Goal: Task Accomplishment & Management: Use online tool/utility

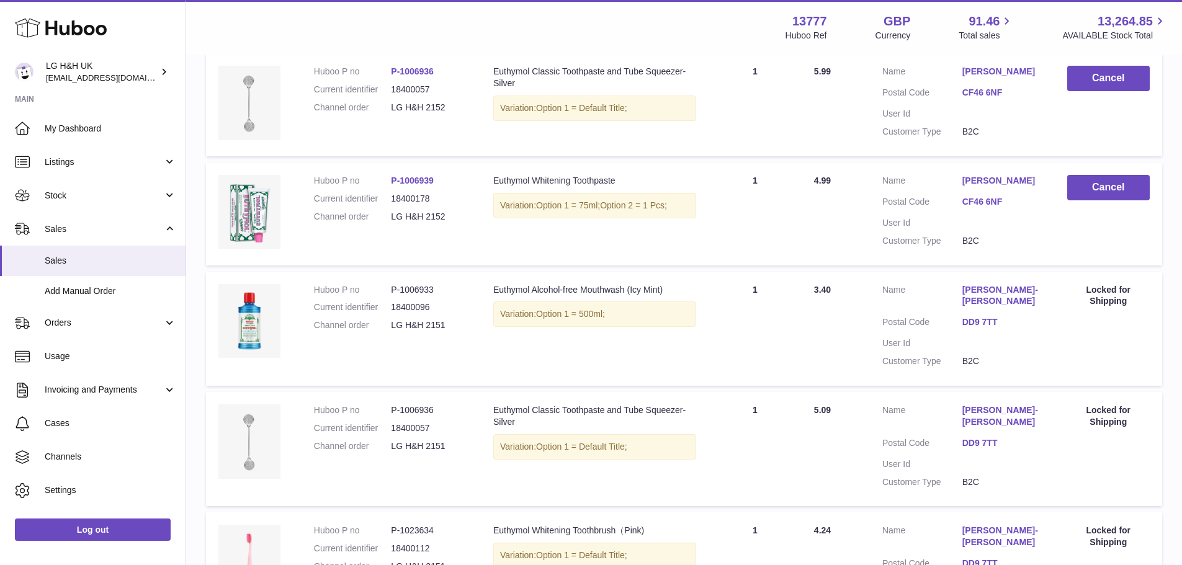
scroll to position [186, 0]
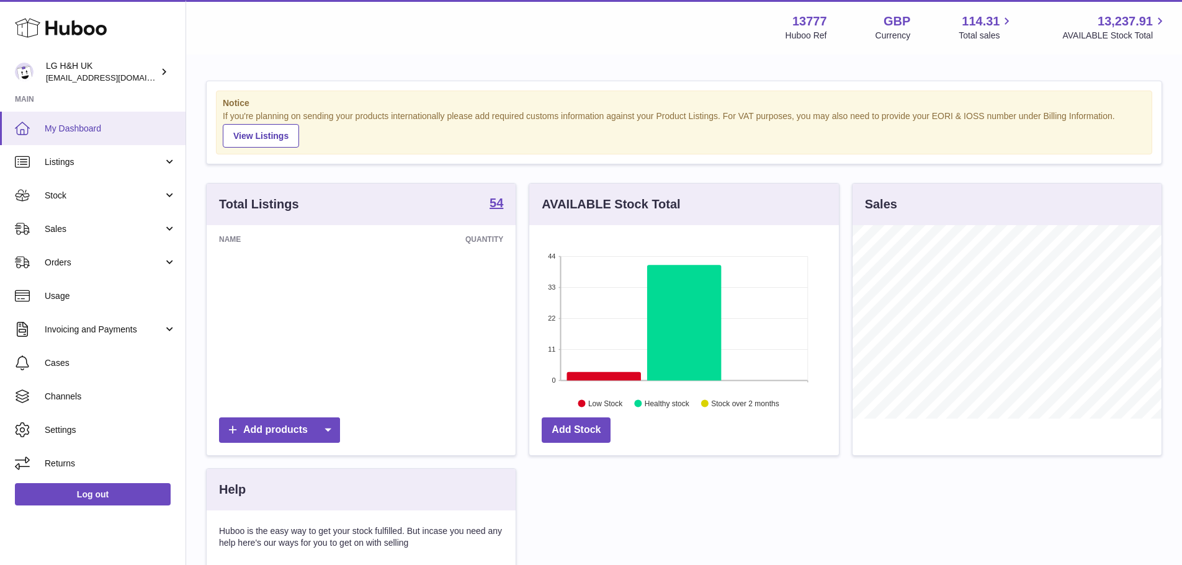
scroll to position [194, 310]
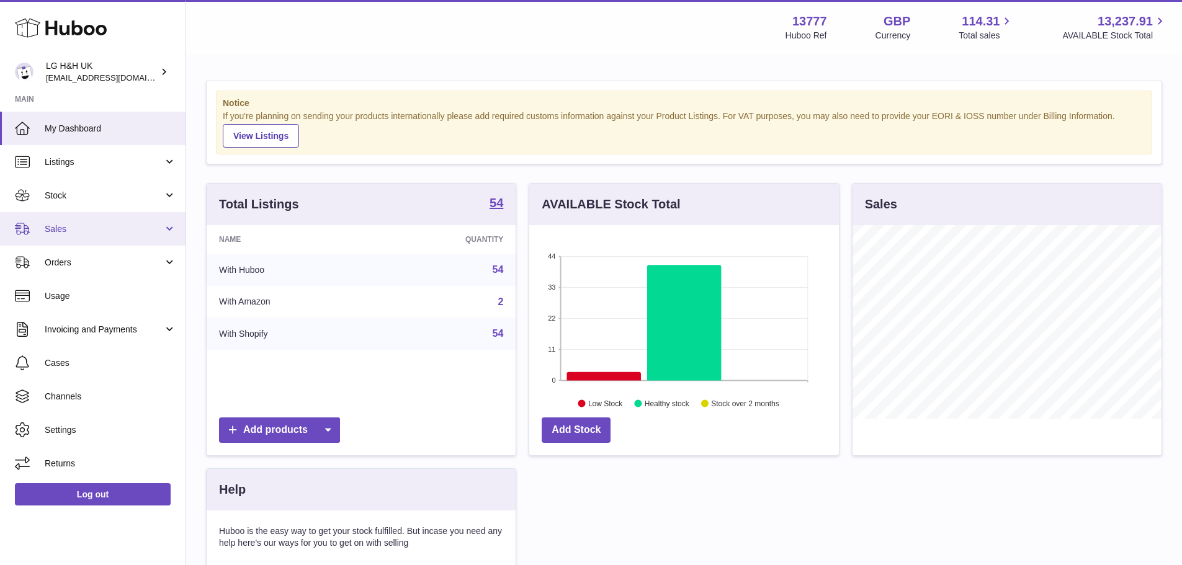
click at [109, 220] on link "Sales" at bounding box center [92, 228] width 185 height 33
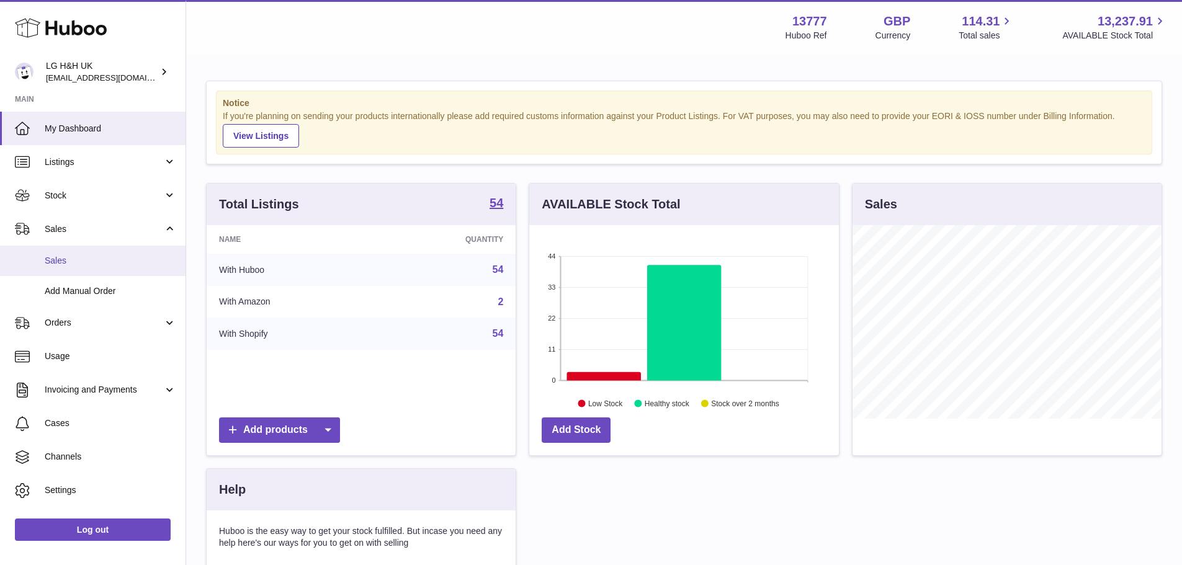
click at [91, 254] on link "Sales" at bounding box center [92, 261] width 185 height 30
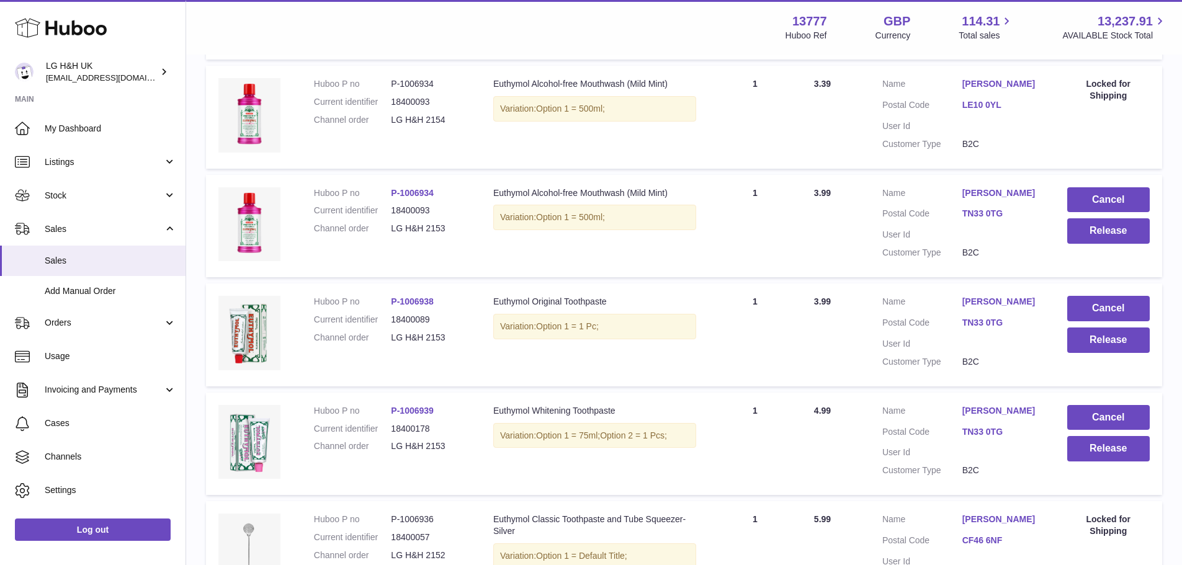
scroll to position [372, 0]
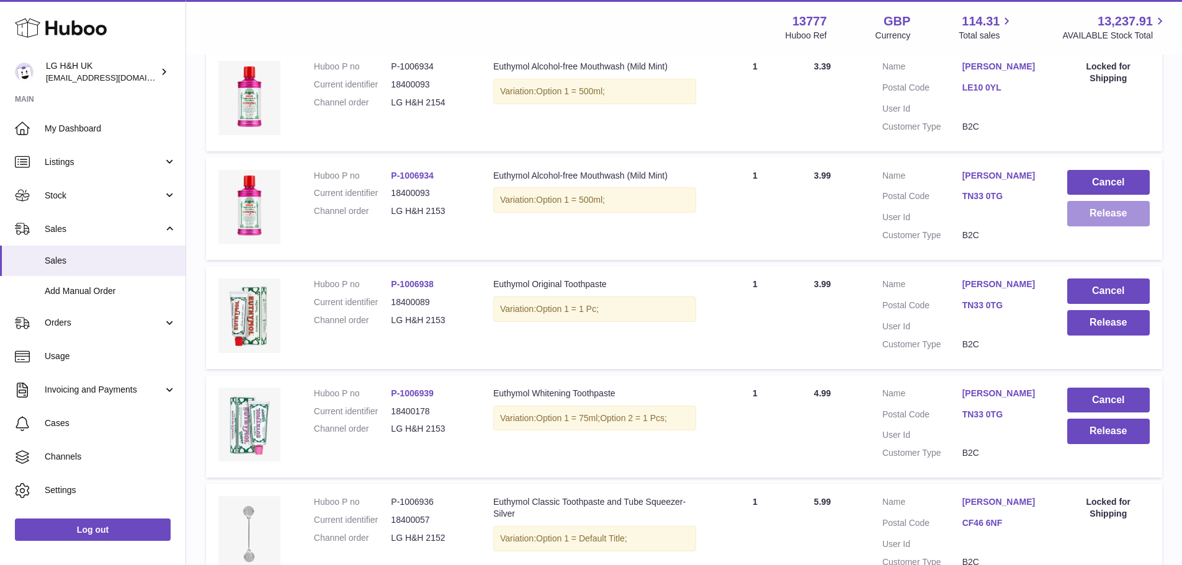
click at [1108, 226] on button "Release" at bounding box center [1108, 213] width 82 height 25
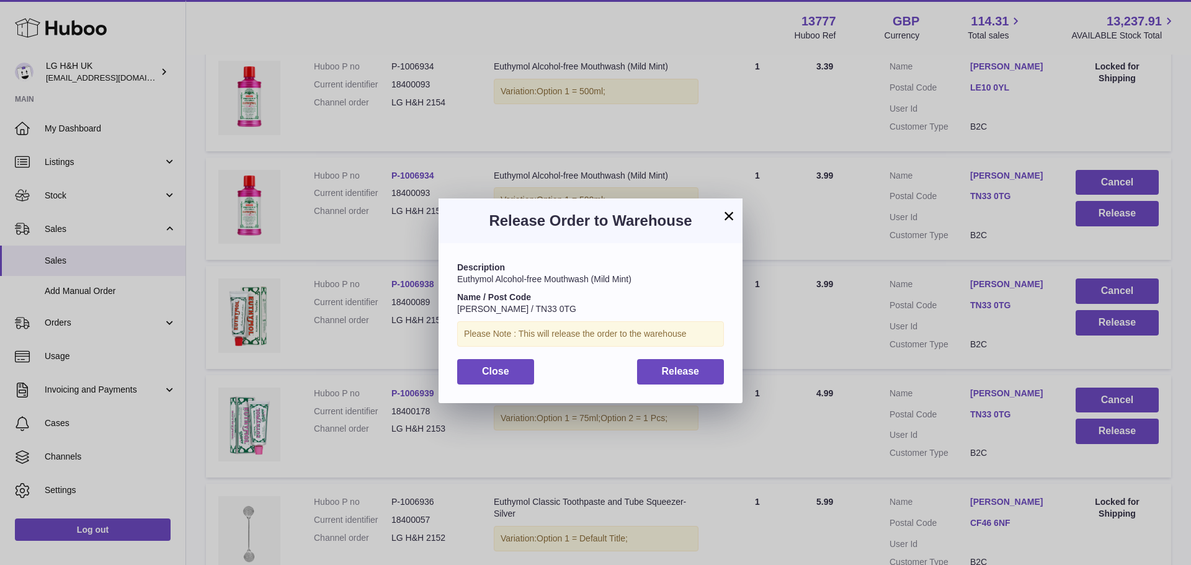
click at [736, 226] on div "Release Order to Warehouse" at bounding box center [591, 220] width 304 height 45
click at [725, 221] on button "×" at bounding box center [728, 215] width 15 height 15
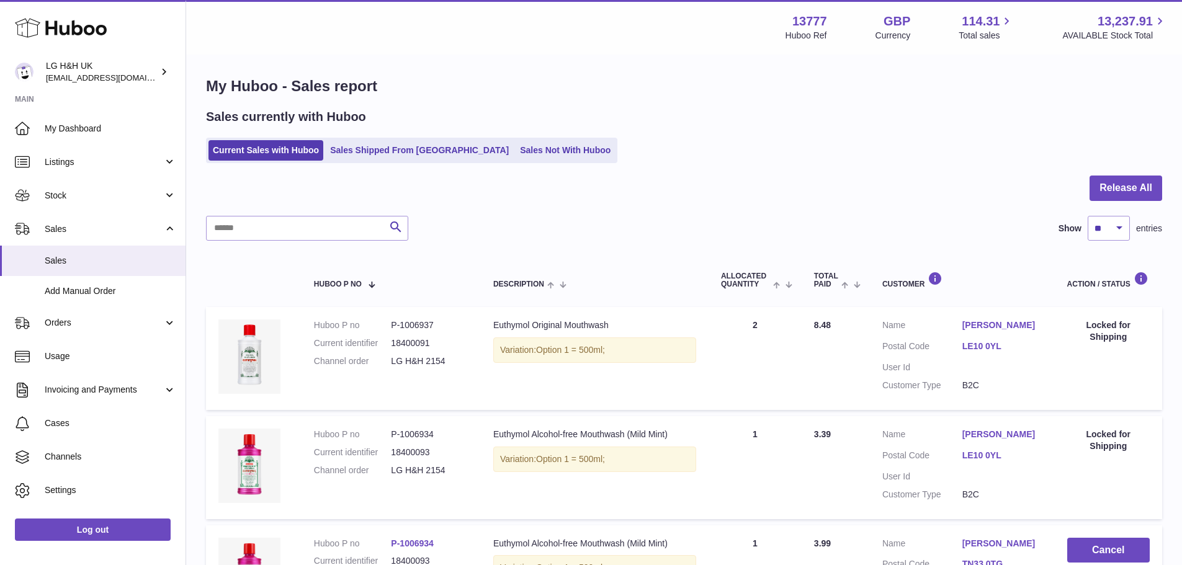
scroll to position [0, 0]
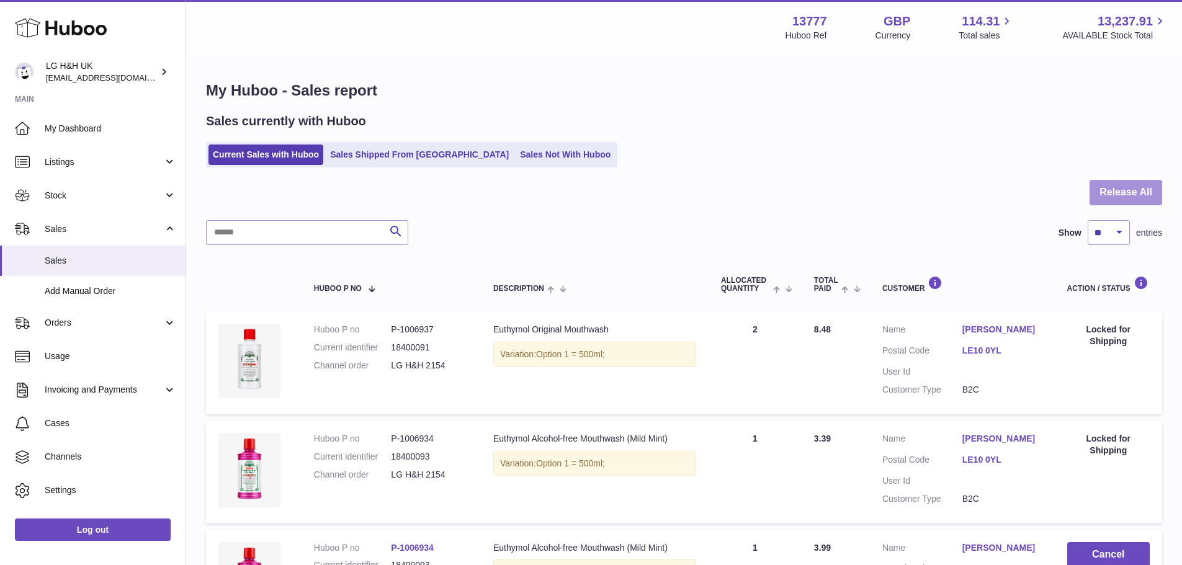
click at [1101, 193] on button "Release All" at bounding box center [1125, 192] width 73 height 25
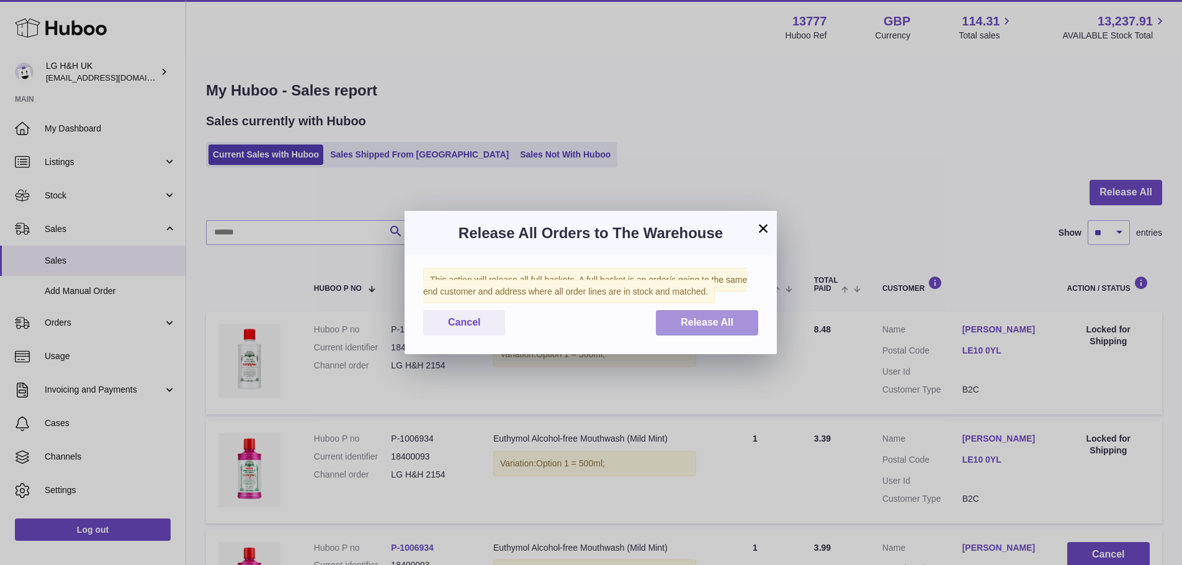
click at [692, 314] on button "Release All" at bounding box center [707, 322] width 102 height 25
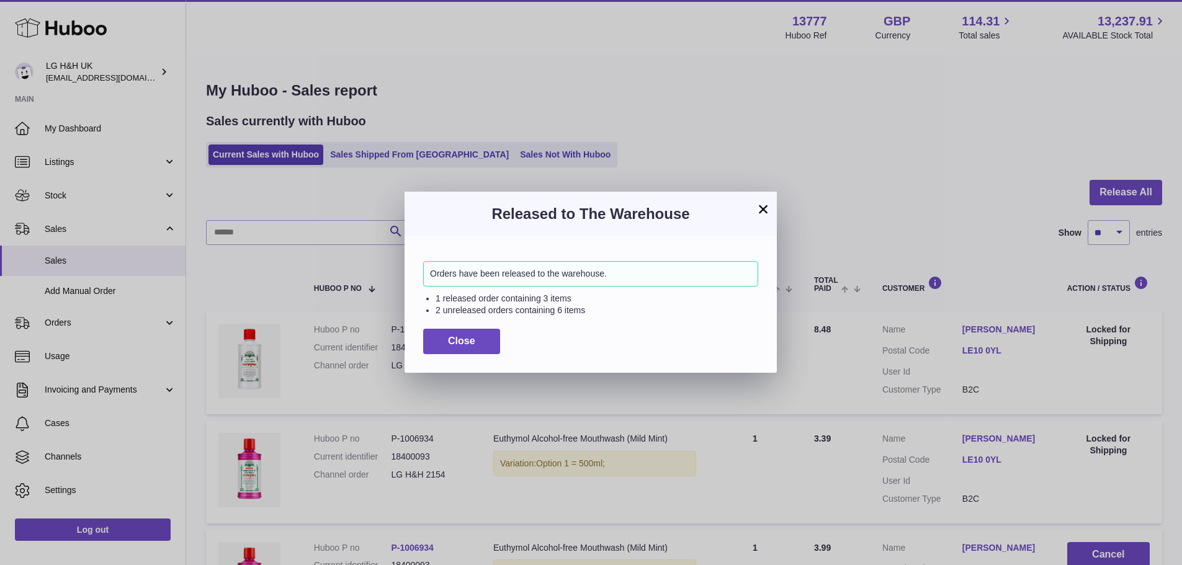
click at [761, 215] on button "×" at bounding box center [762, 209] width 15 height 15
